Goal: Task Accomplishment & Management: Manage account settings

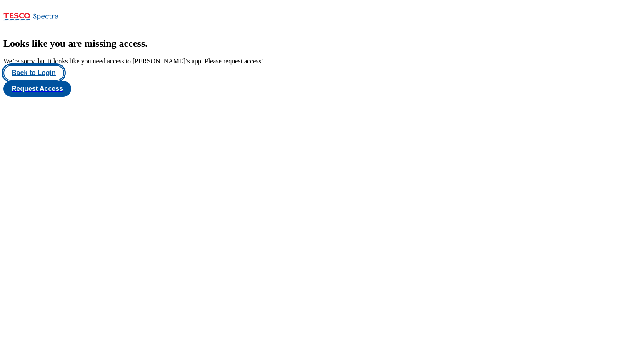
click at [33, 81] on button "Back to Login" at bounding box center [33, 73] width 61 height 16
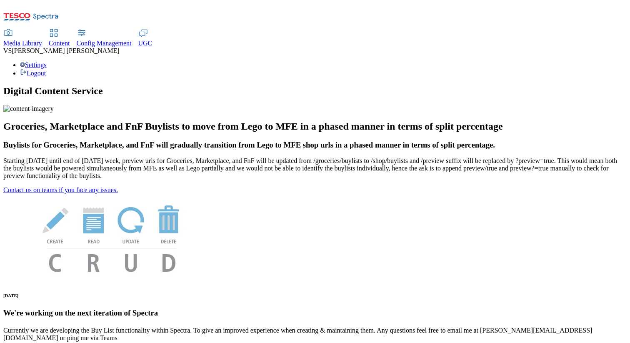
click at [70, 40] on span "Content" at bounding box center [59, 43] width 21 height 7
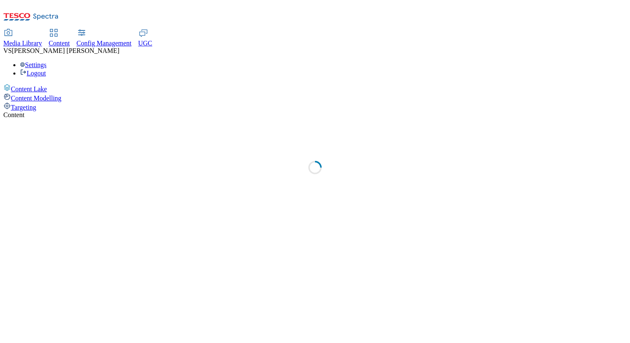
select select "group-comms"
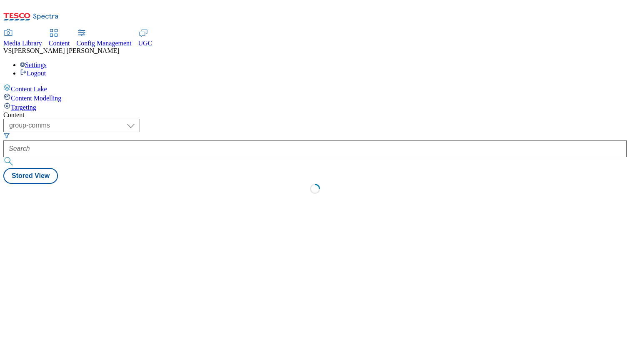
click at [153, 40] on span "UGC" at bounding box center [145, 43] width 14 height 7
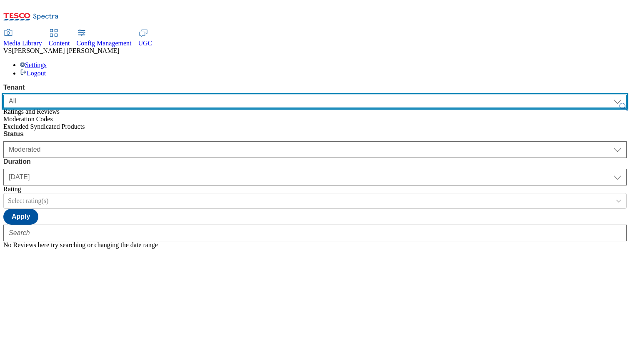
click at [55, 95] on select "ALL All CE CONFIG-CZ CONFIG-HU CONFIG-IE CONFIG-ROI CONFIG-SK CONFIG-TEST CONFI…" at bounding box center [315, 101] width 624 height 13
click at [3, 95] on select "ALL All CE CONFIG-CZ CONFIG-HU CONFIG-IE CONFIG-ROI CONFIG-SK CONFIG-TEST CONFI…" at bounding box center [315, 101] width 624 height 13
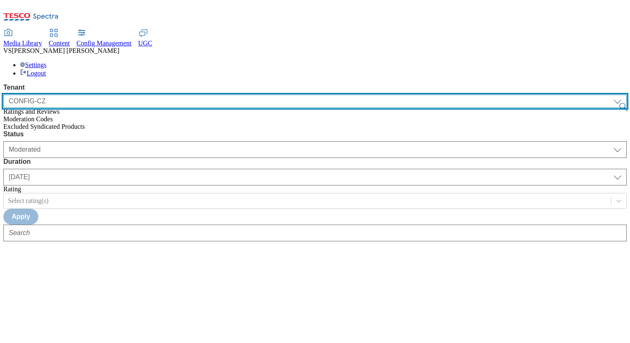
click at [55, 95] on select "ALL All CE CONFIG-CZ CONFIG-HU CONFIG-IE CONFIG-ROI CONFIG-SK CONFIG-TEST CONFI…" at bounding box center [315, 101] width 624 height 13
select select "ghs-[GEOGRAPHIC_DATA]"
click at [3, 95] on select "ALL All CE CONFIG-CZ CONFIG-HU CONFIG-IE CONFIG-ROI CONFIG-SK CONFIG-TEST CONFI…" at bounding box center [315, 101] width 624 height 13
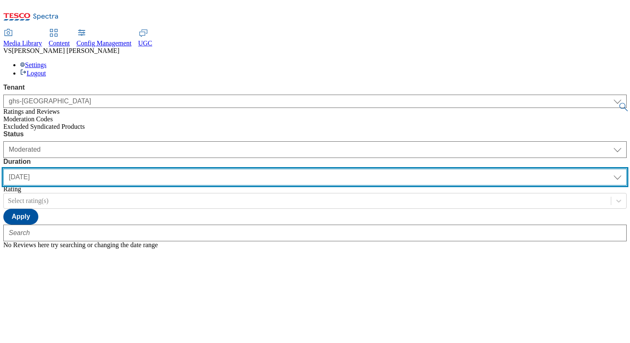
click at [244, 169] on select "[DATE] last7days last30days All custom" at bounding box center [315, 177] width 624 height 17
select select "All"
click at [197, 169] on select "[DATE] last7days last30days All custom" at bounding box center [315, 177] width 624 height 17
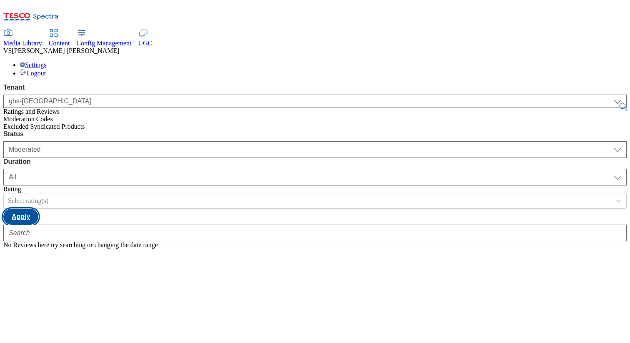
click at [38, 209] on button "Apply" at bounding box center [20, 217] width 35 height 16
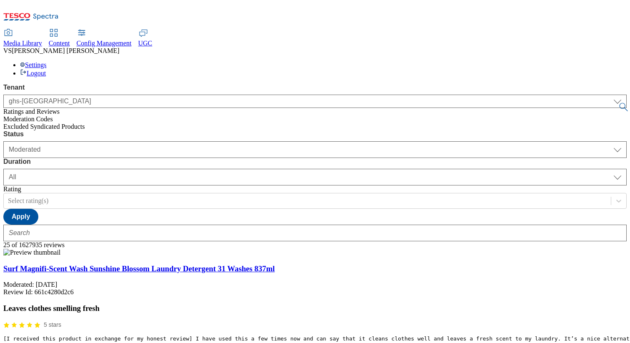
scroll to position [26, 0]
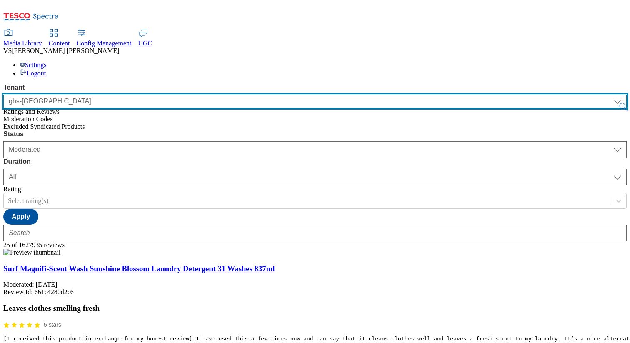
click at [77, 95] on select "ALL All CE CONFIG-CZ CONFIG-HU CONFIG-IE CONFIG-ROI CONFIG-SK CONFIG-TEST CONFI…" at bounding box center [315, 101] width 624 height 13
select select "clubcard-boost-[GEOGRAPHIC_DATA]"
click at [3, 95] on select "ALL All CE CONFIG-CZ CONFIG-HU CONFIG-IE CONFIG-ROI CONFIG-SK CONFIG-TEST CONFI…" at bounding box center [315, 101] width 624 height 13
select select "[DATE]"
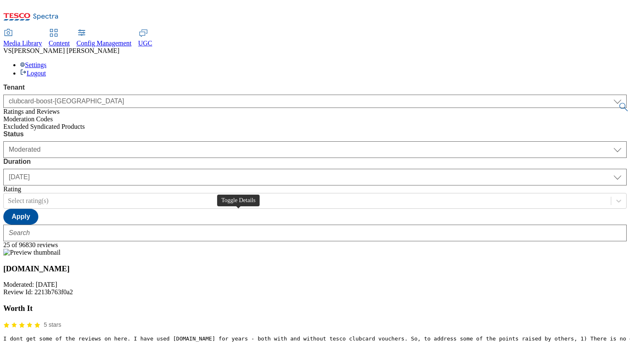
click at [589, 61] on div "Settings Logout" at bounding box center [315, 69] width 624 height 16
click at [47, 61] on link "Settings" at bounding box center [33, 64] width 27 height 7
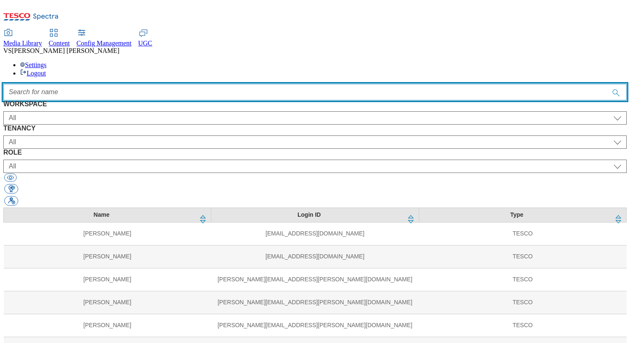
click at [182, 84] on input "Accessible label text" at bounding box center [315, 92] width 624 height 17
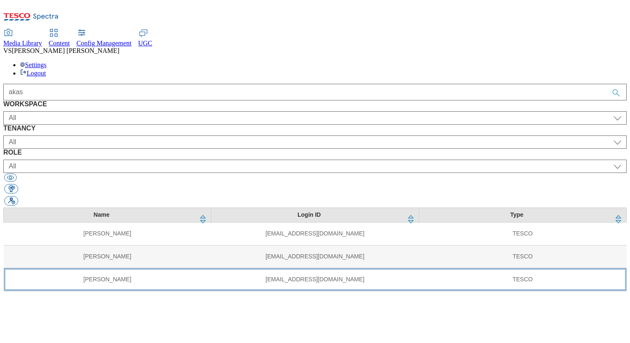
click at [122, 268] on td "[PERSON_NAME]" at bounding box center [108, 279] width 208 height 23
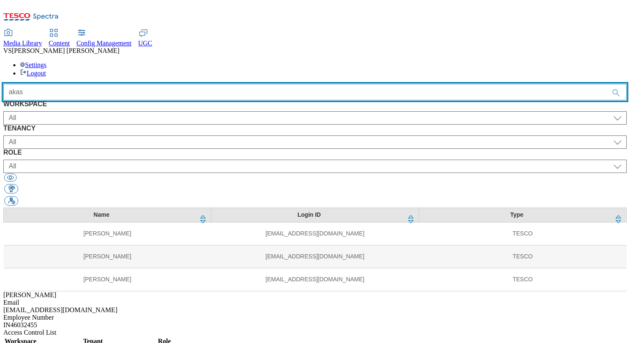
click at [177, 84] on input "akas" at bounding box center [315, 92] width 624 height 17
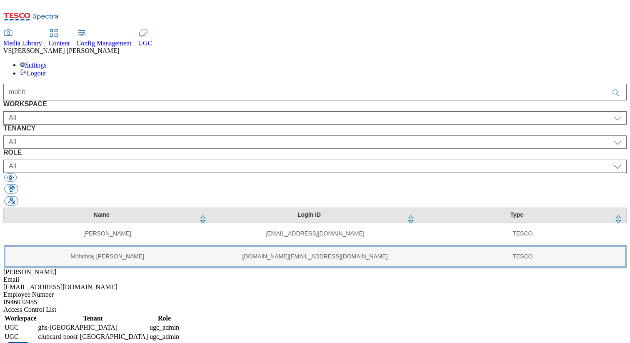
click at [90, 245] on td "Mohithraj [PERSON_NAME]" at bounding box center [108, 256] width 208 height 23
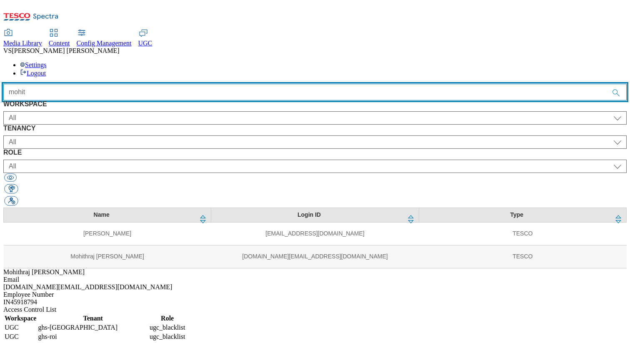
click at [217, 84] on input "mohit" at bounding box center [315, 92] width 624 height 17
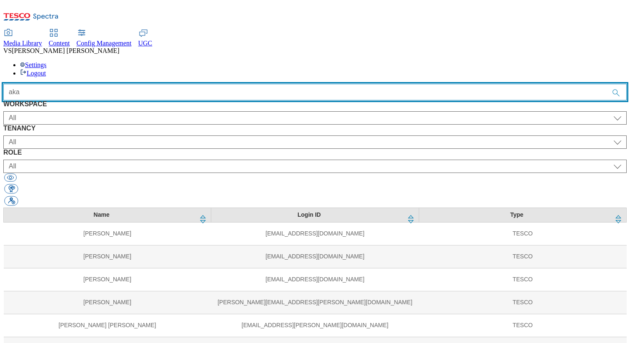
type input "aka"
